Goal: Information Seeking & Learning: Learn about a topic

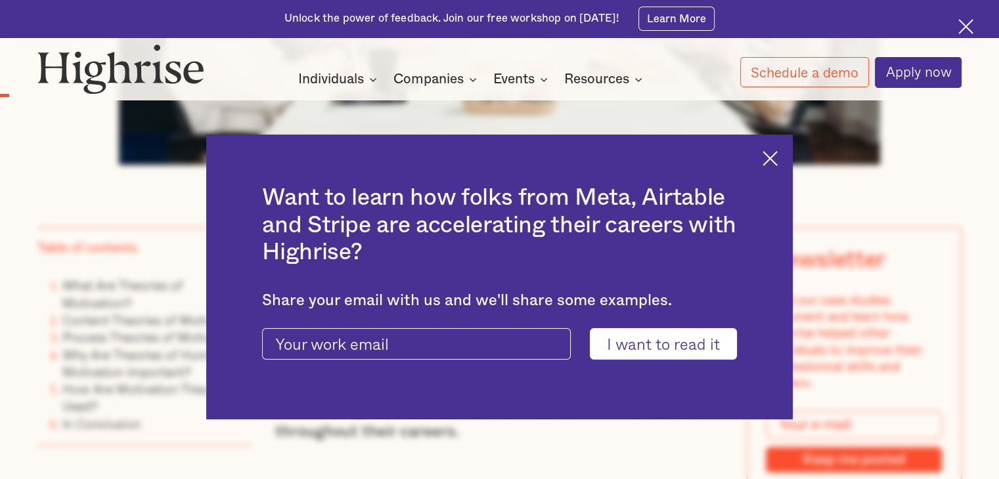
scroll to position [844, 0]
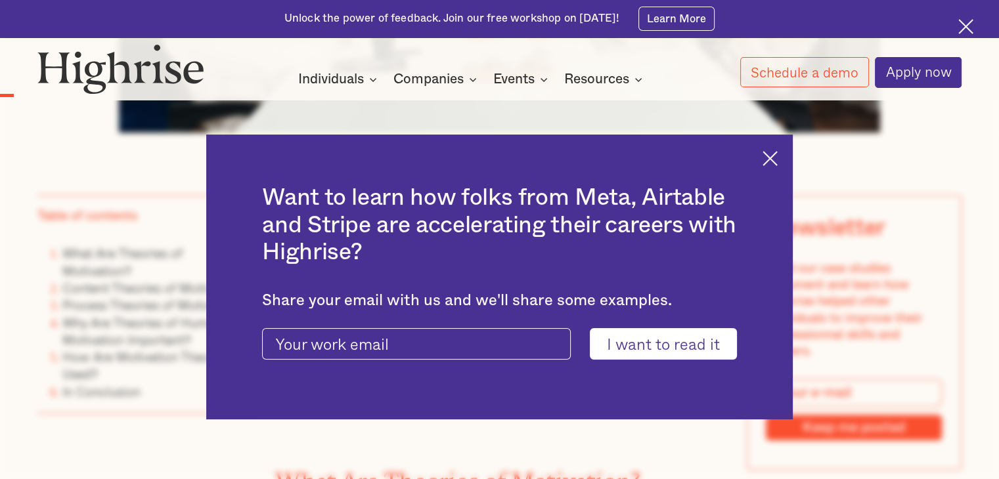
click at [772, 159] on img at bounding box center [769, 158] width 15 height 15
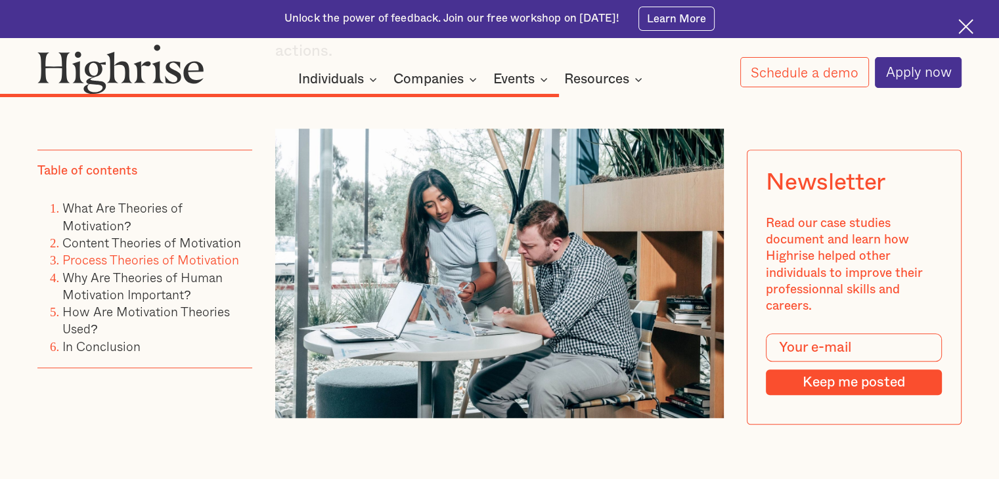
scroll to position [5966, 0]
click at [231, 242] on link "Content Theories of Motivation" at bounding box center [151, 242] width 179 height 19
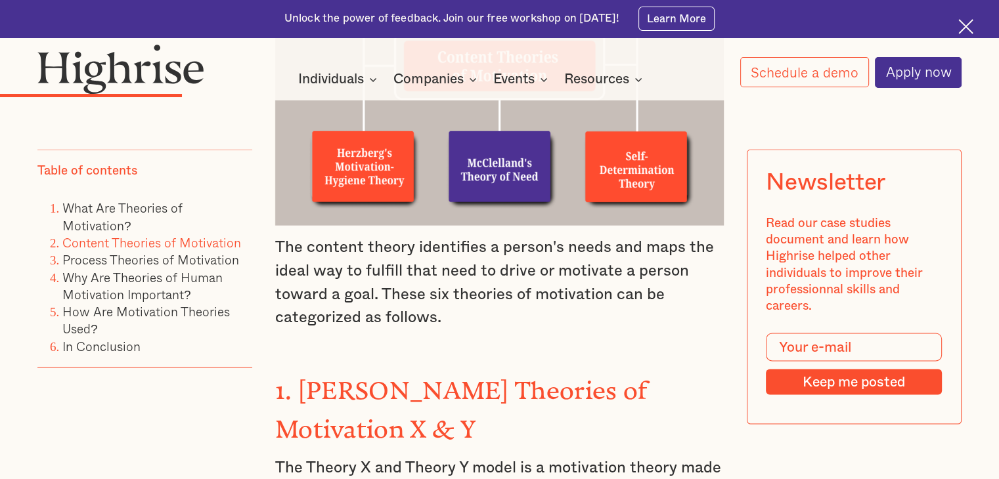
scroll to position [2555, 0]
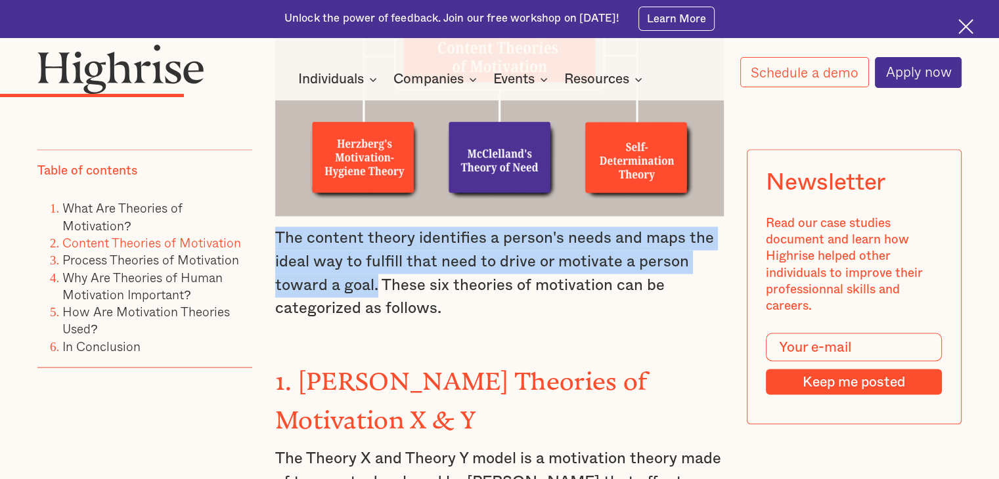
drag, startPoint x: 377, startPoint y: 270, endPoint x: 276, endPoint y: 234, distance: 107.4
click at [276, 234] on p "The content theory identifies a person's needs and maps the ideal way to fulfil…" at bounding box center [499, 274] width 449 height 94
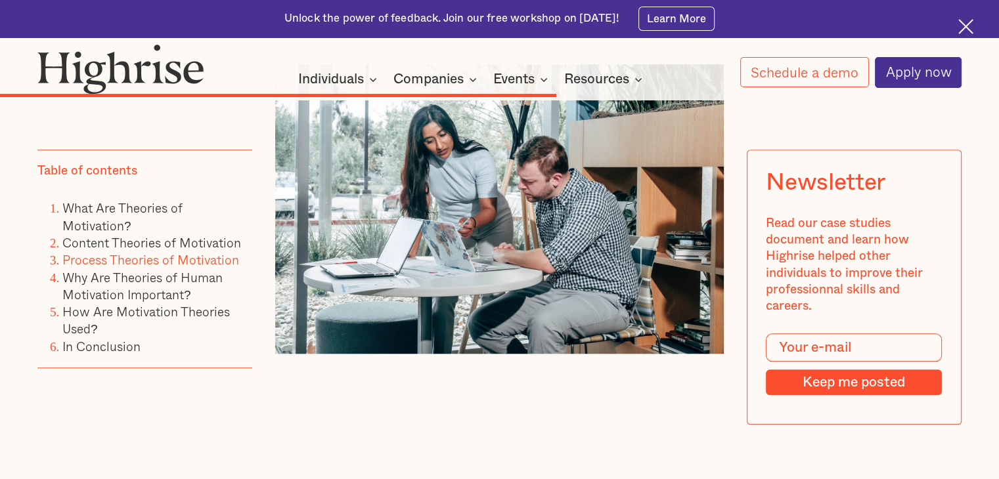
scroll to position [6166, 0]
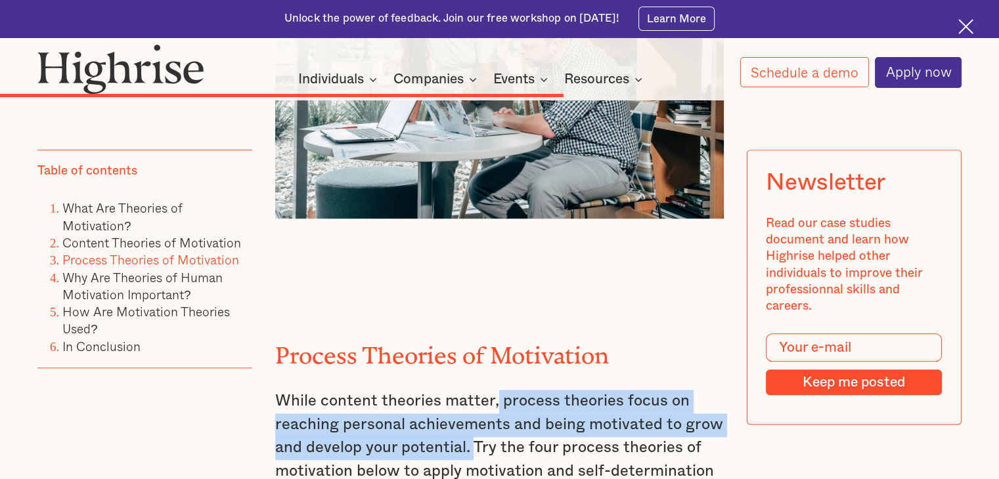
drag, startPoint x: 494, startPoint y: 214, endPoint x: 470, endPoint y: 273, distance: 63.3
click at [470, 390] on p "While content theories matter, process theories focus on reaching personal achi…" at bounding box center [499, 448] width 449 height 117
copy p "process theories focus on reaching personal achievements and being motivated to…"
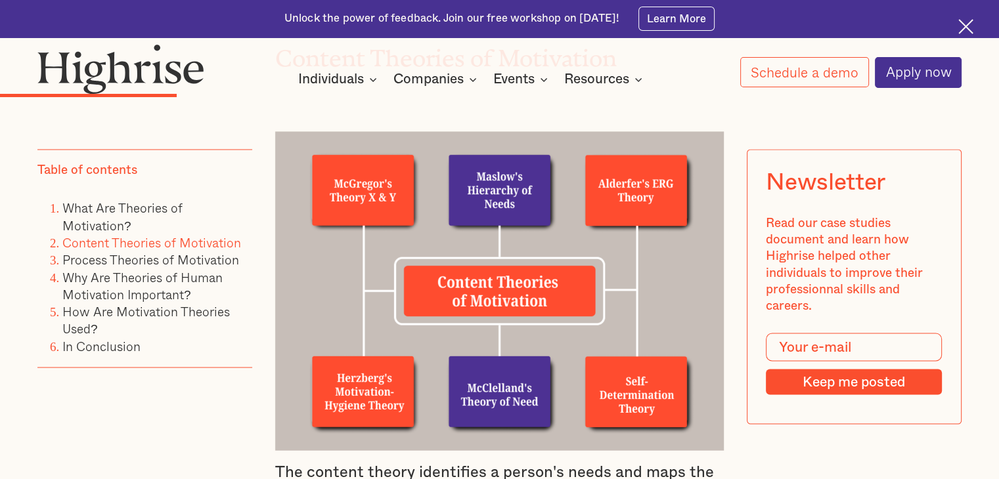
scroll to position [2489, 0]
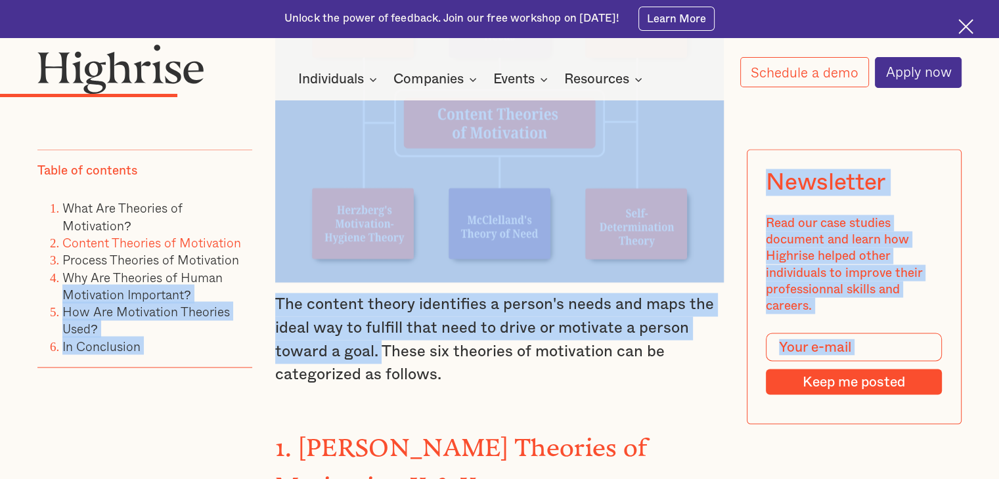
drag, startPoint x: 381, startPoint y: 339, endPoint x: 253, endPoint y: 287, distance: 137.6
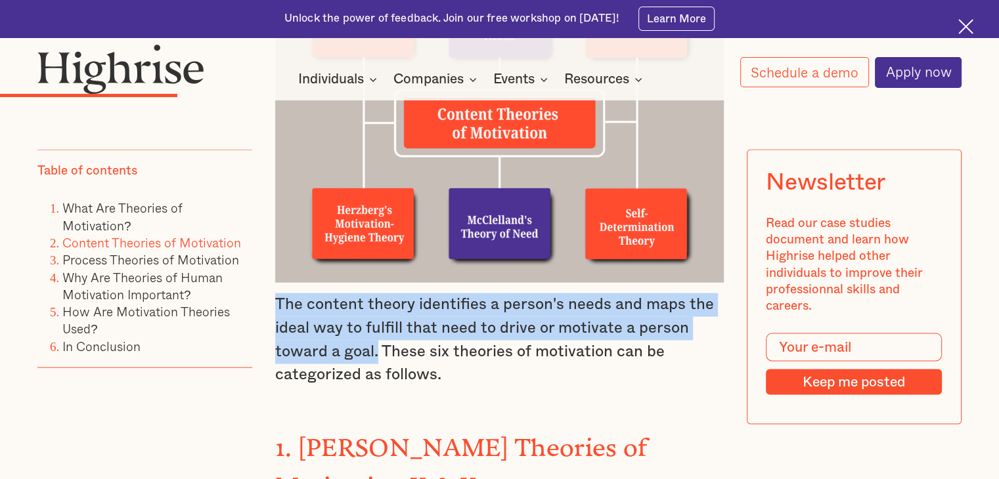
drag, startPoint x: 376, startPoint y: 341, endPoint x: 265, endPoint y: 287, distance: 122.8
copy p "The content theory identifies a person's needs and maps the ideal way to fulfil…"
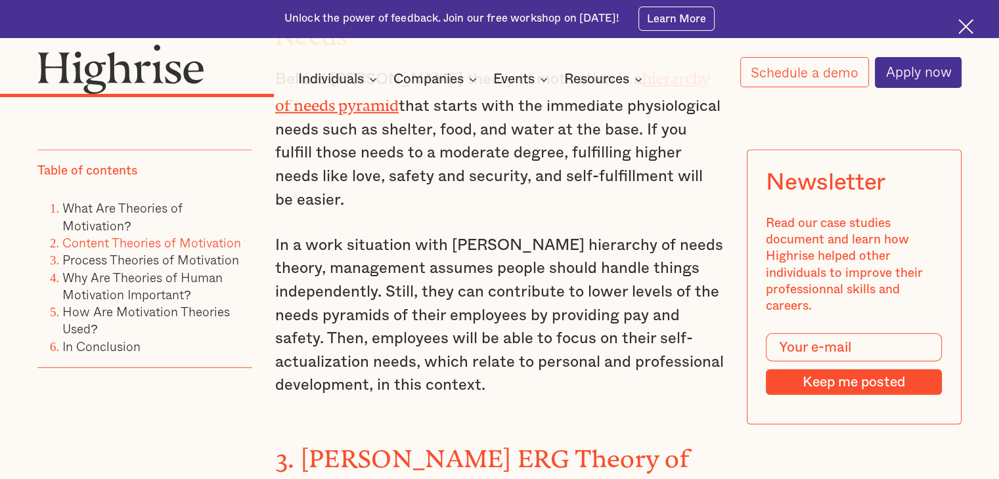
scroll to position [3408, 0]
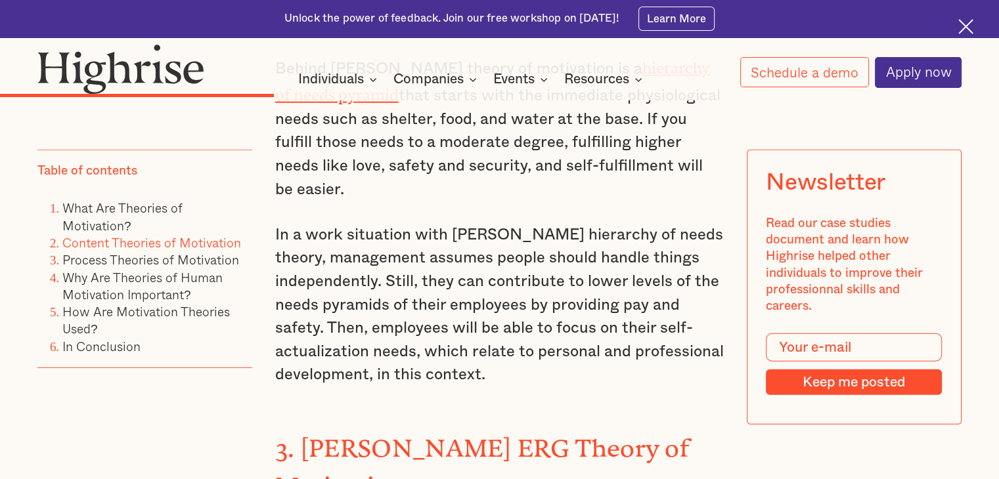
click at [179, 271] on li "Why Are Theories of Human Motivation Important?" at bounding box center [157, 286] width 190 height 35
click at [215, 259] on link "Process Theories of Motivation" at bounding box center [150, 259] width 177 height 19
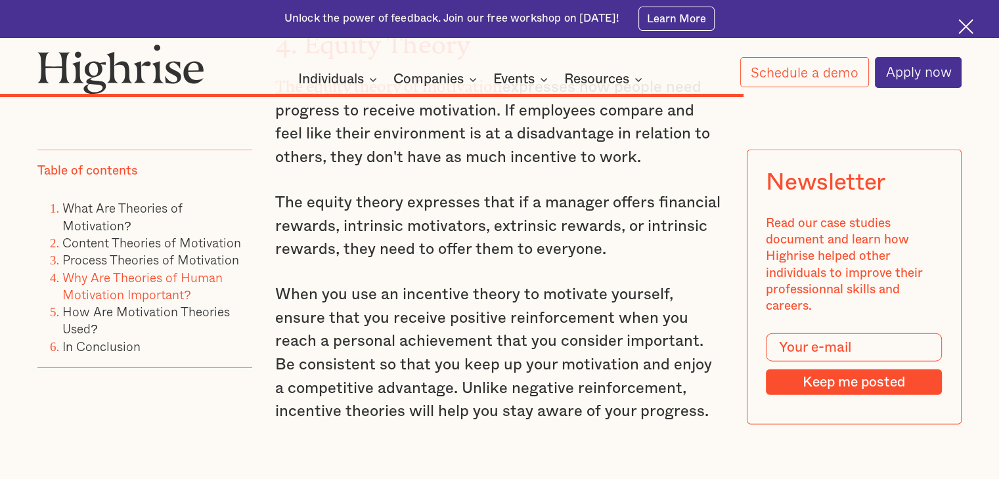
scroll to position [7972, 0]
